Goal: Transaction & Acquisition: Purchase product/service

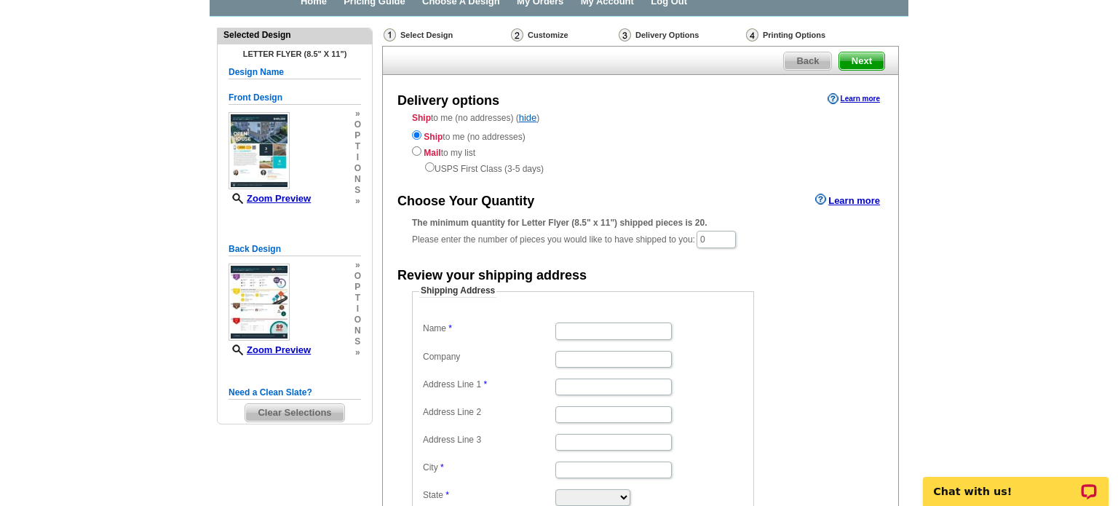
scroll to position [79, 0]
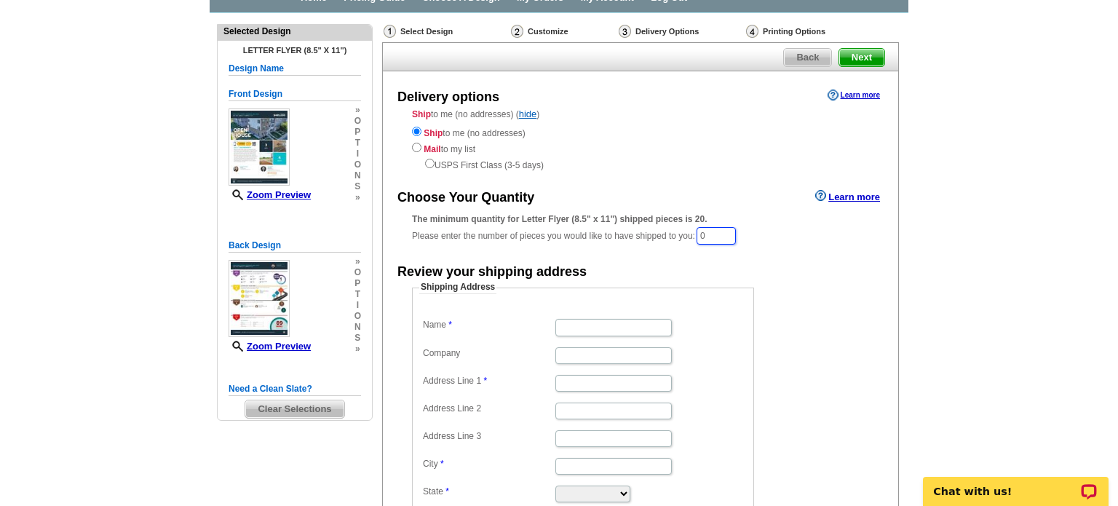
click at [723, 234] on input "0" at bounding box center [715, 235] width 39 height 17
type input "30"
click at [827, 286] on form "Shipping Address Name Company Address Line 1 Address Line 2 Address Line 3 City…" at bounding box center [640, 418] width 457 height 272
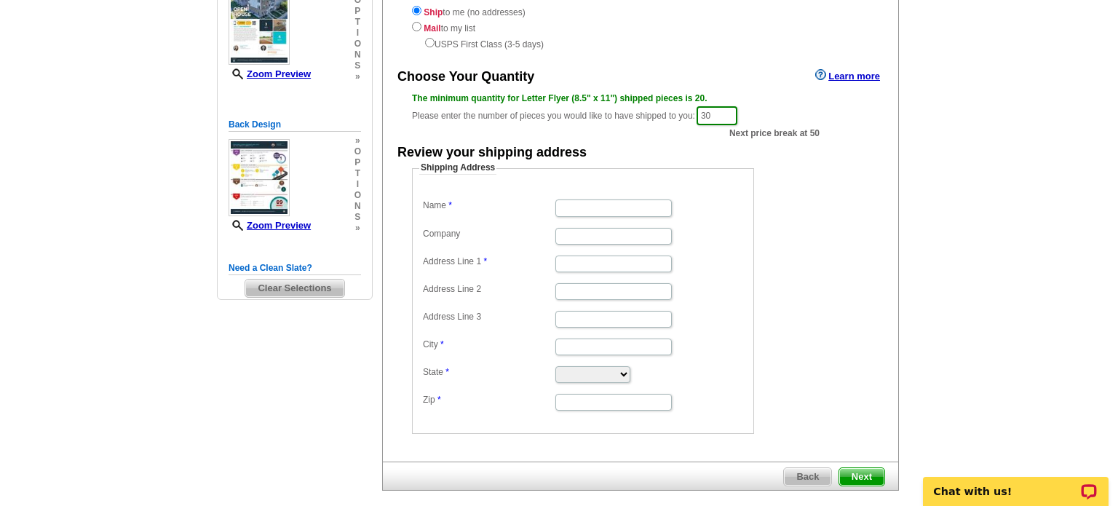
scroll to position [203, 0]
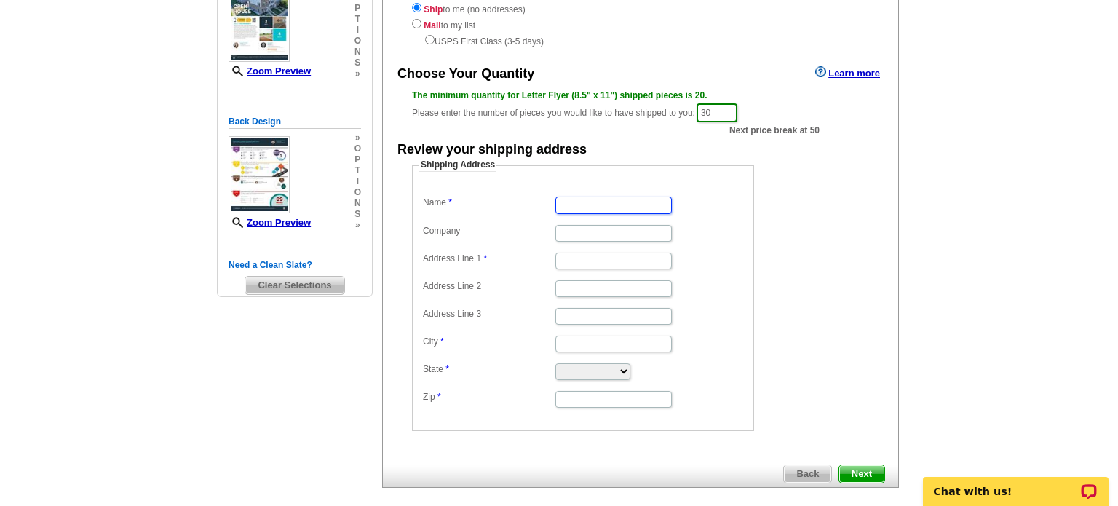
click at [606, 205] on input "Name" at bounding box center [613, 204] width 116 height 17
type input "[PERSON_NAME]"
click at [589, 263] on input "Address Line 1" at bounding box center [613, 261] width 116 height 17
type input "[STREET_ADDRESS][PERSON_NAME]"
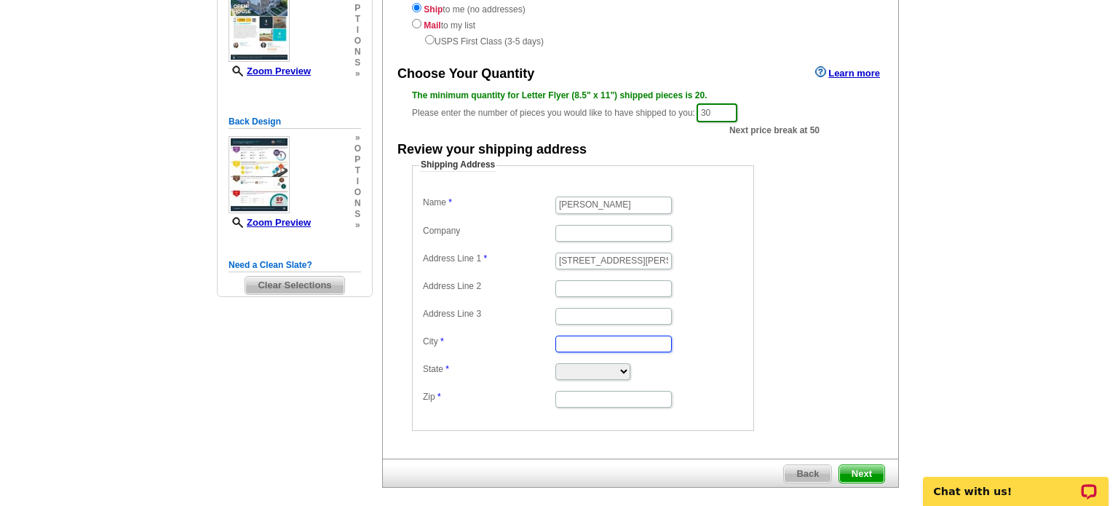
click at [574, 341] on input "City" at bounding box center [613, 343] width 116 height 17
type input "Ijamsville"
select select "MD"
type input "21754"
click at [782, 306] on dd "Shipping Address Name Karen Zaldivar Company Address Line 1 10108 Hutzell St Ad…" at bounding box center [605, 295] width 387 height 272
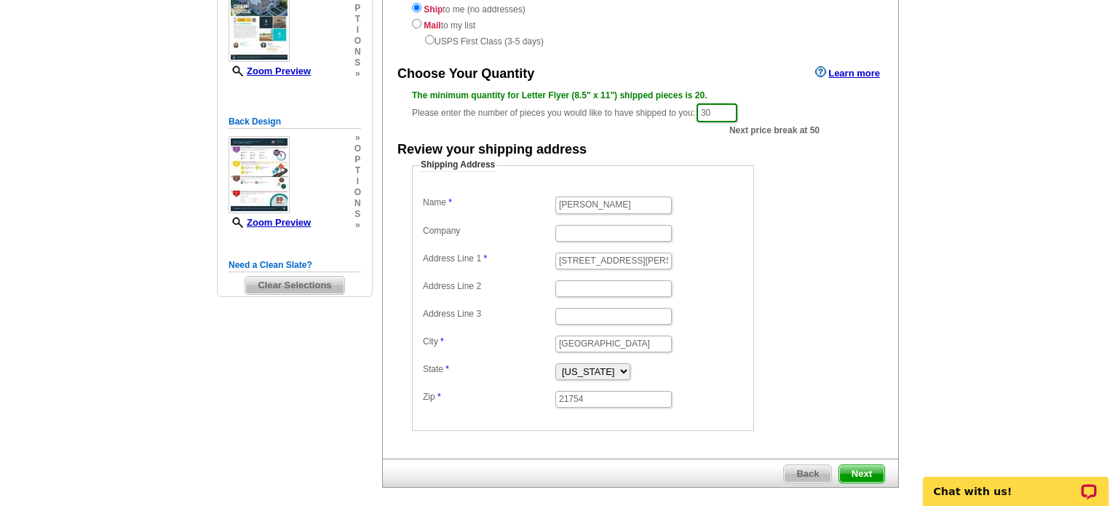
click at [860, 469] on span "Next" at bounding box center [861, 473] width 45 height 17
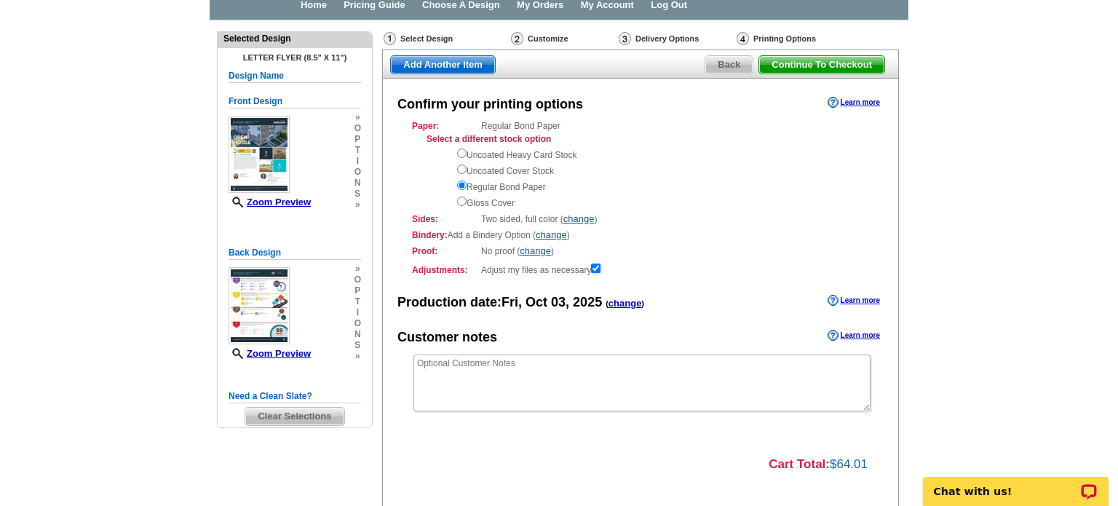
scroll to position [73, 0]
click at [463, 202] on input "radio" at bounding box center [461, 200] width 9 height 9
radio input "true"
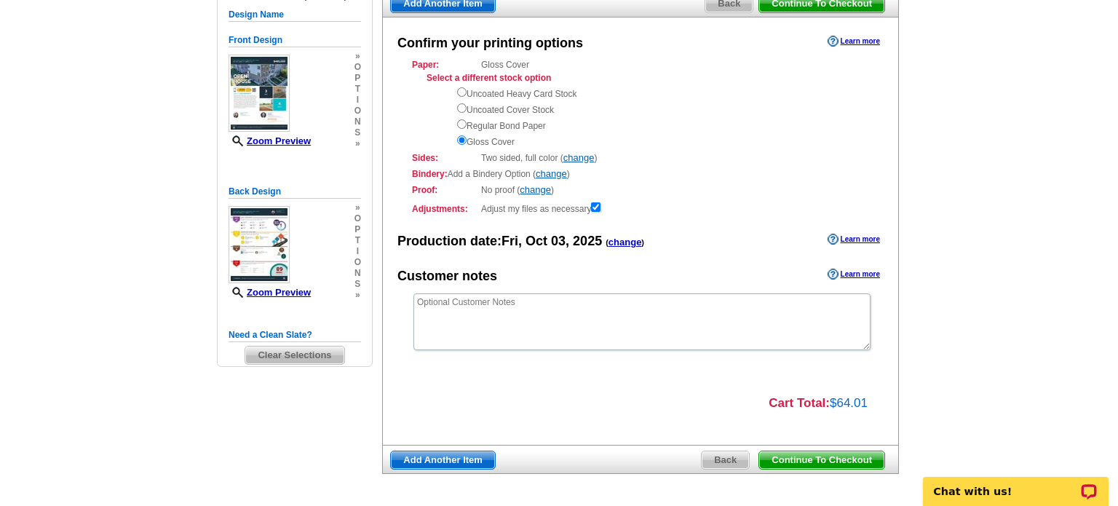
scroll to position [131, 0]
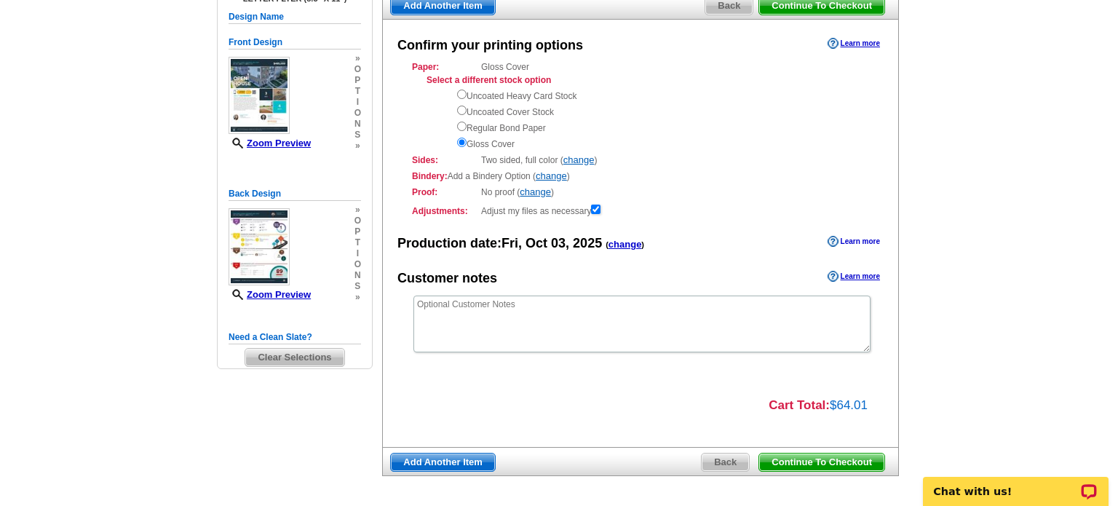
click at [865, 242] on link "Learn more" at bounding box center [853, 242] width 52 height 12
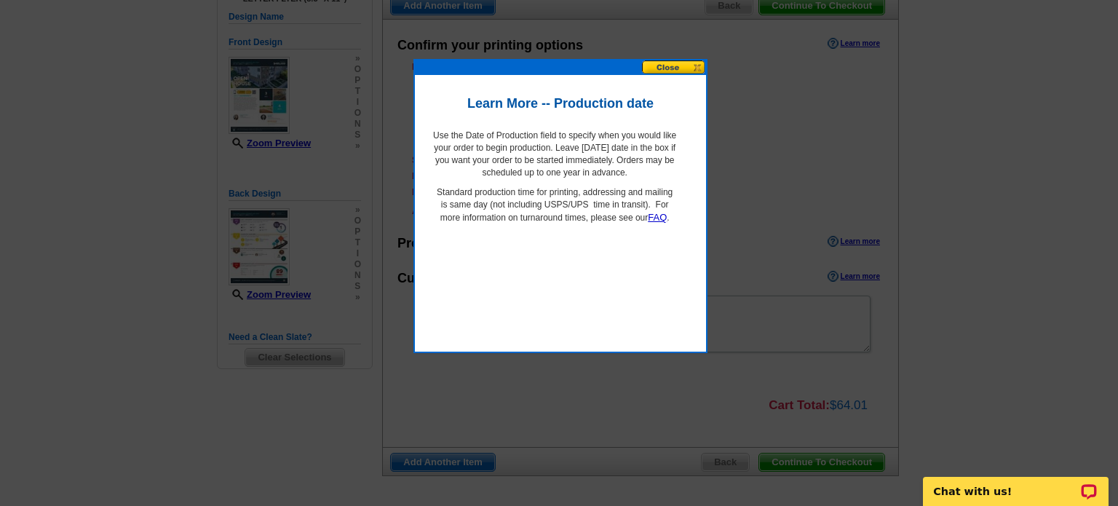
click at [684, 68] on button at bounding box center [674, 67] width 64 height 14
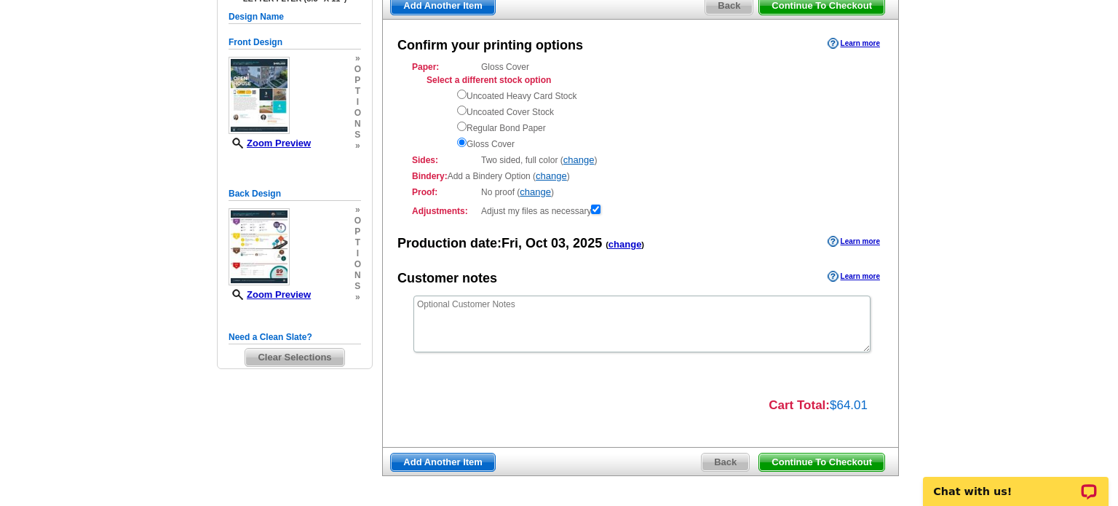
click at [823, 464] on span "Continue To Checkout" at bounding box center [821, 461] width 125 height 17
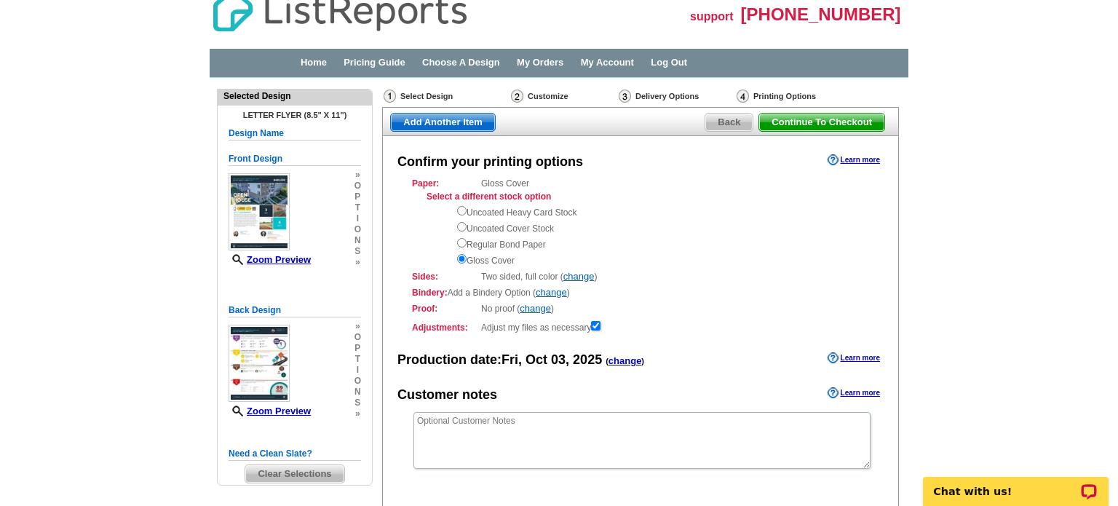
scroll to position [0, 0]
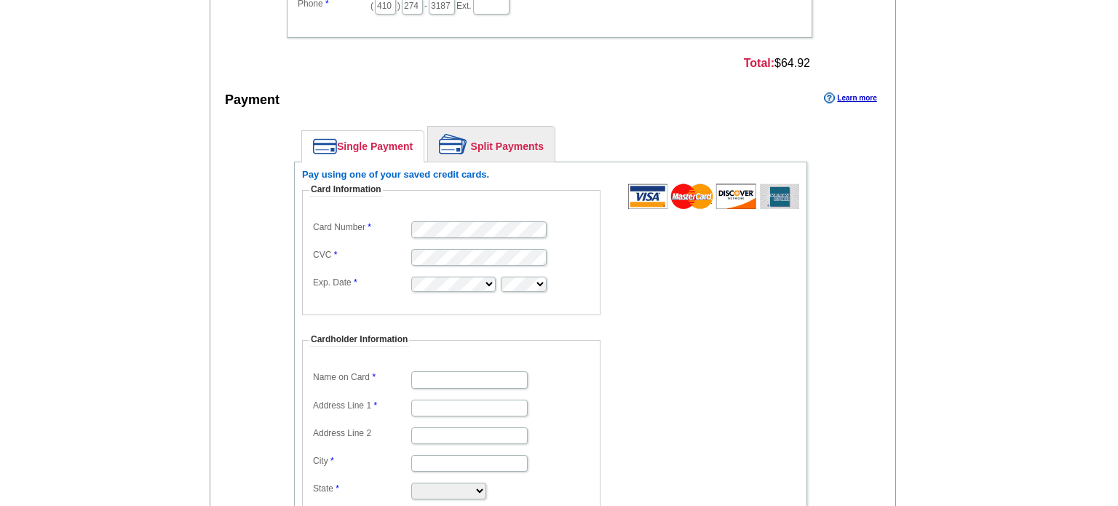
click at [633, 338] on form "Card Information Card Number CVC Exp. Date Cardholder Information Name on Card …" at bounding box center [550, 376] width 497 height 386
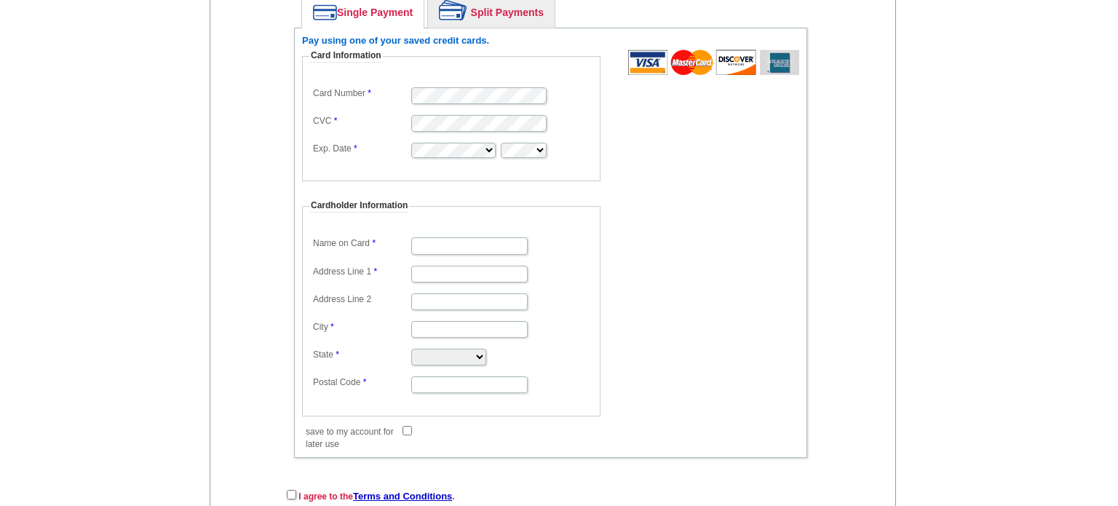
scroll to position [853, 0]
click at [528, 250] on input "Name on Card" at bounding box center [469, 247] width 116 height 17
type input "[PERSON_NAME]"
type input "2230 Elderberry Lane"
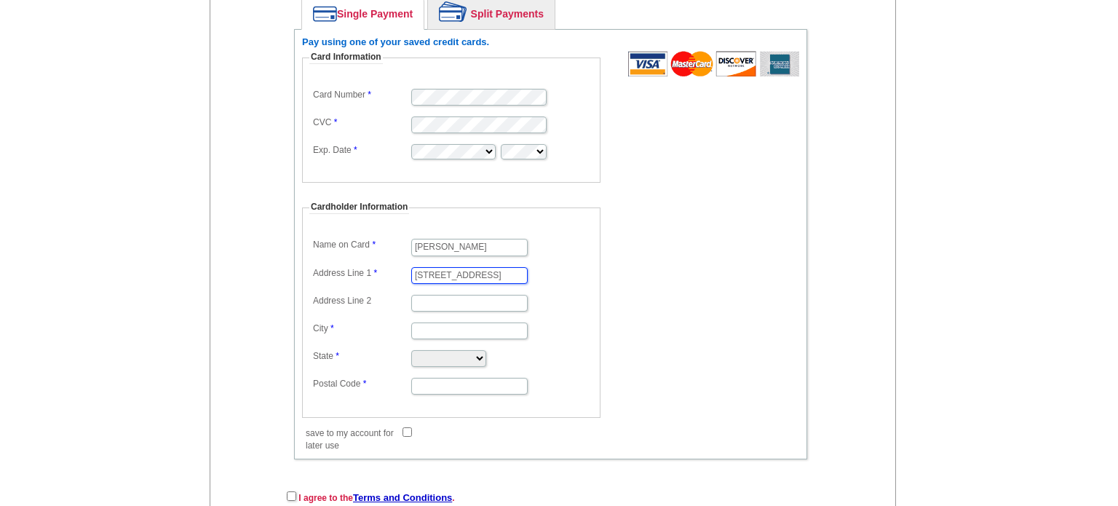
type input "Reisterstown"
select select "MD"
type input "21136"
click at [570, 346] on dd "Alabama Alaska Arizona Arkansas California Colorado Connecticut District of Col…" at bounding box center [451, 357] width 284 height 22
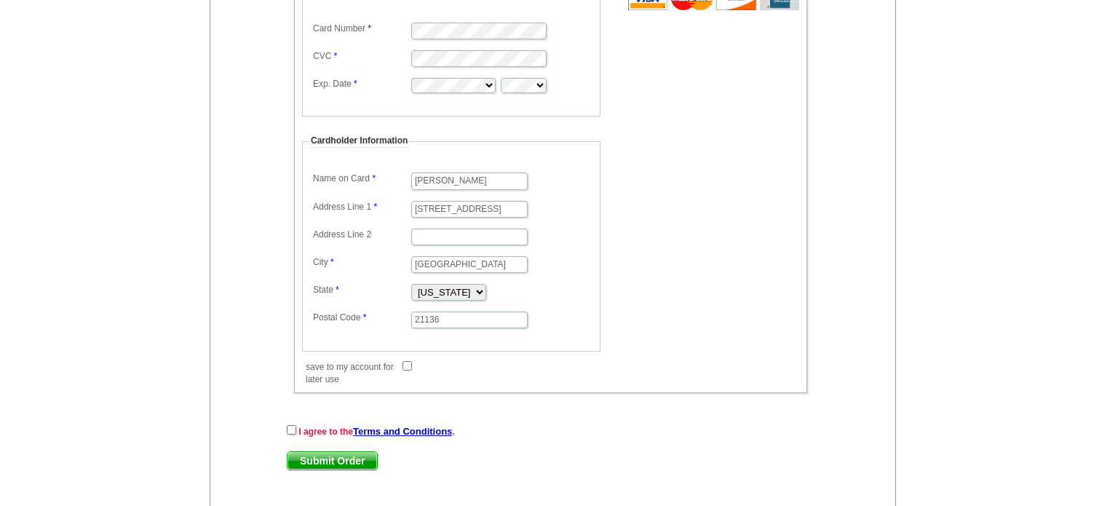
scroll to position [983, 0]
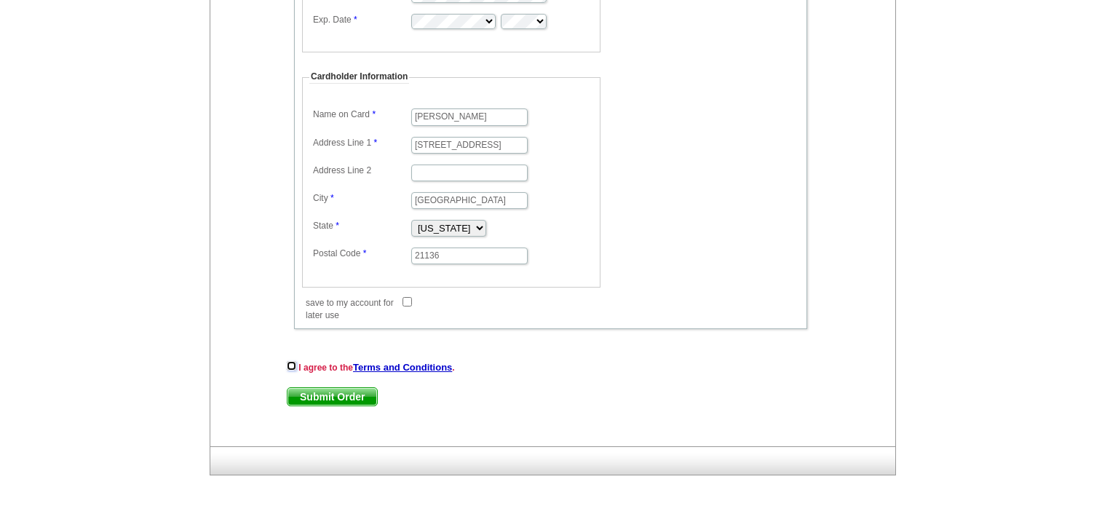
click at [289, 361] on input "checkbox" at bounding box center [291, 365] width 9 height 9
checkbox input "true"
click at [303, 390] on span "Submit Order" at bounding box center [332, 396] width 90 height 17
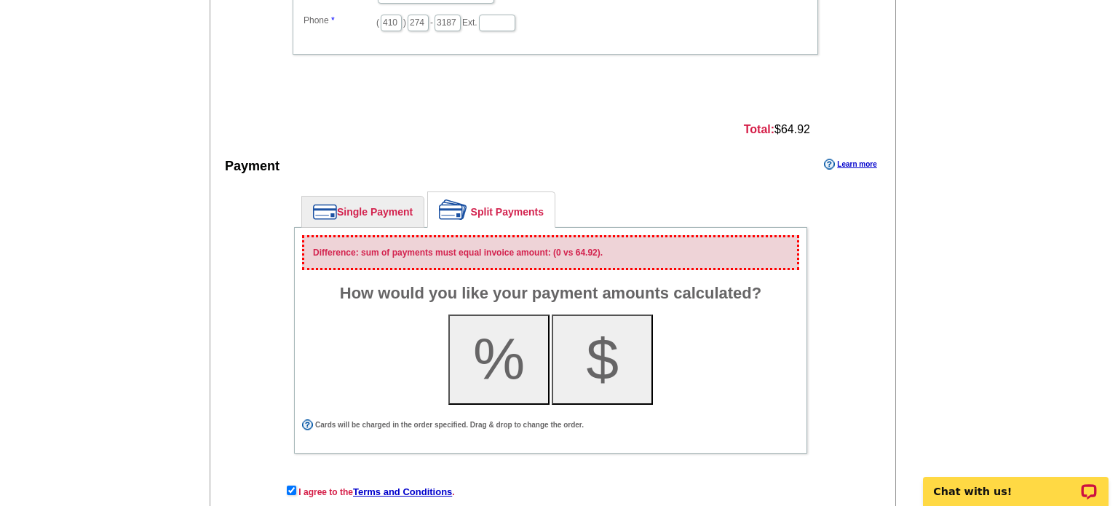
scroll to position [735, 0]
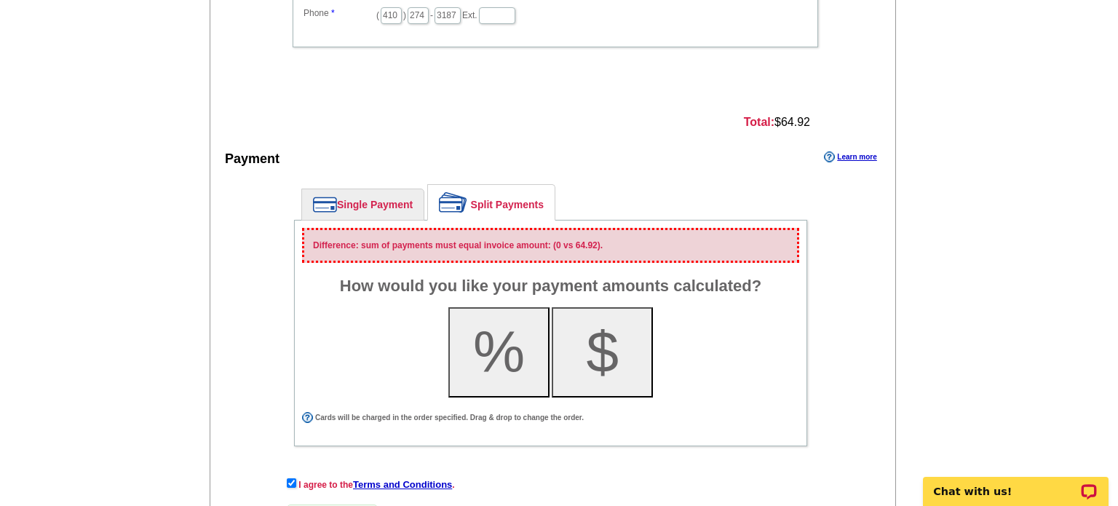
click at [390, 189] on link "Single Payment" at bounding box center [363, 204] width 122 height 31
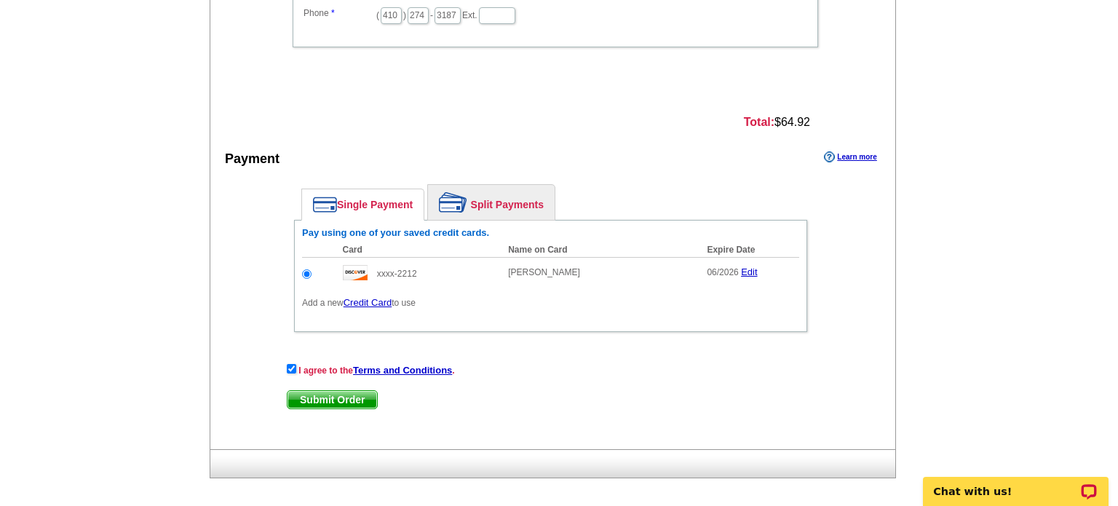
scroll to position [741, 0]
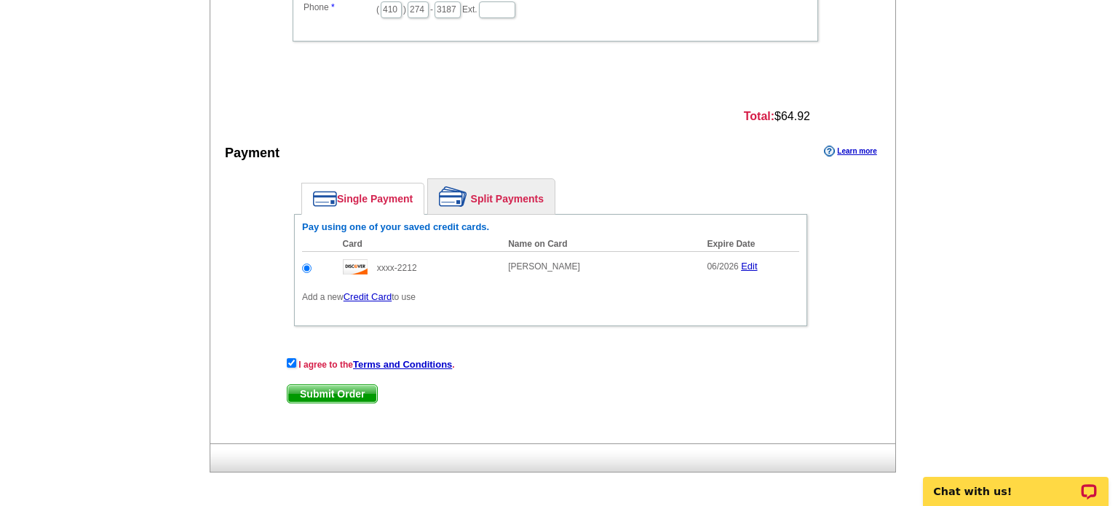
click at [351, 393] on span "Submit Order" at bounding box center [332, 393] width 90 height 17
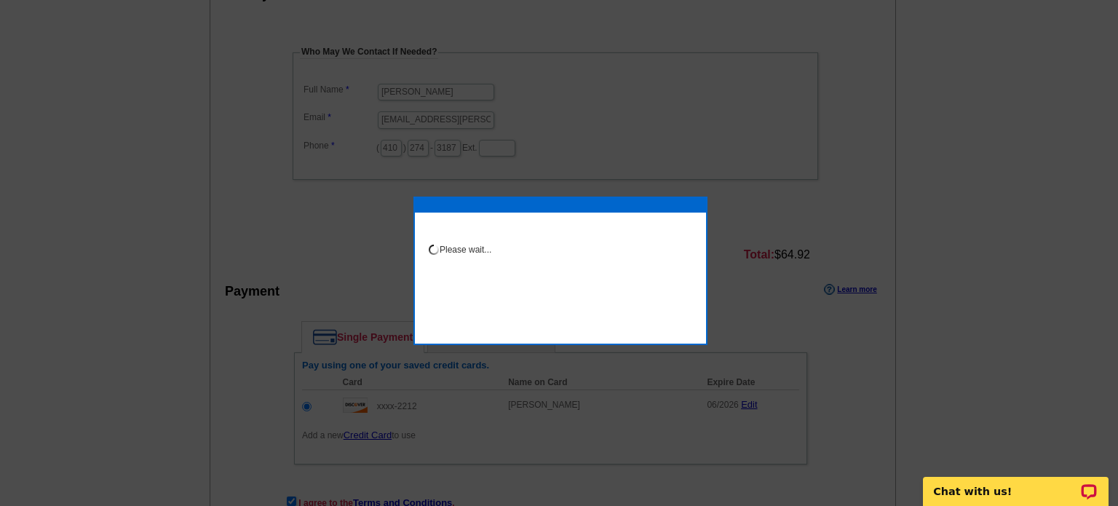
scroll to position [603, 0]
click at [504, 258] on div "Please wait..." at bounding box center [566, 255] width 284 height 32
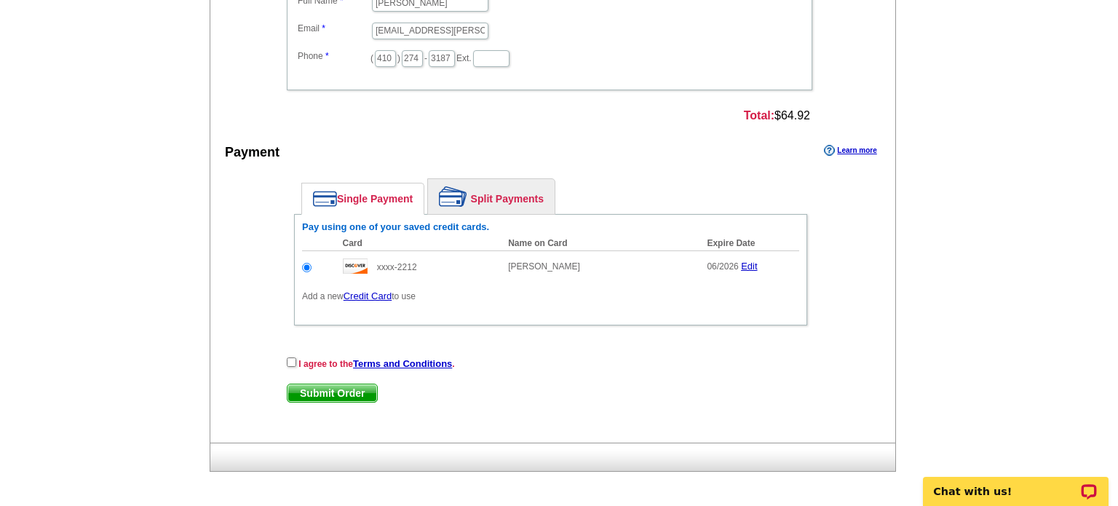
scroll to position [704, 0]
click at [293, 362] on input "checkbox" at bounding box center [291, 362] width 9 height 9
checkbox input "true"
click at [317, 393] on span "Submit Order" at bounding box center [332, 393] width 90 height 17
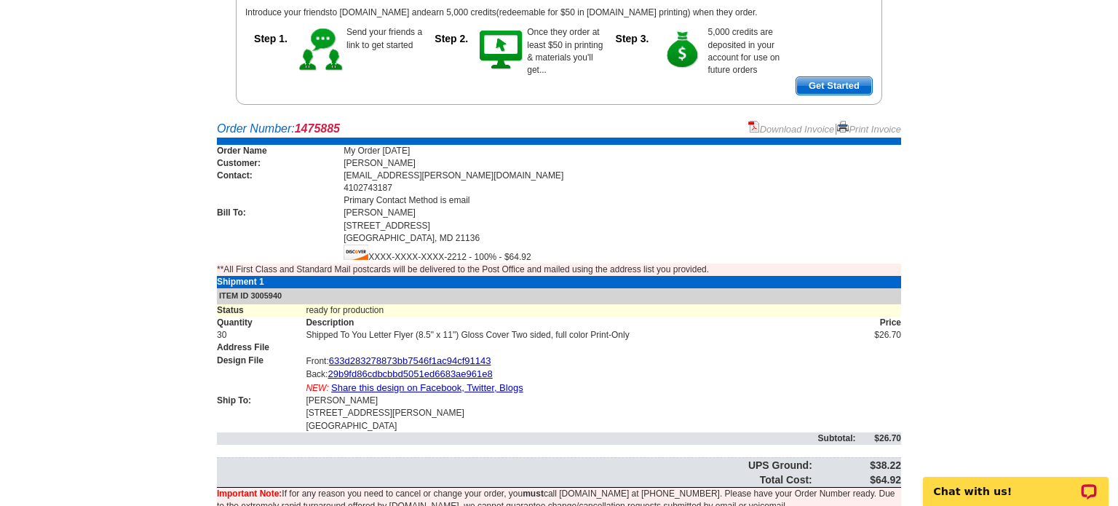
scroll to position [234, 0]
